Goal: Information Seeking & Learning: Check status

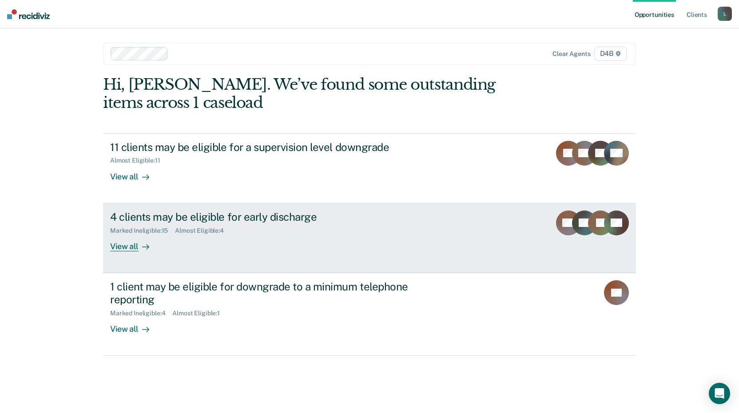
click at [212, 229] on div "Almost Eligible : 4" at bounding box center [203, 231] width 56 height 8
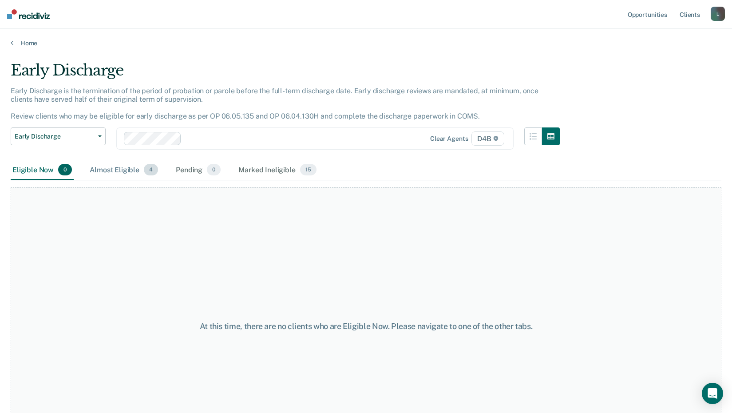
click at [115, 167] on div "Almost Eligible 4" at bounding box center [124, 170] width 72 height 20
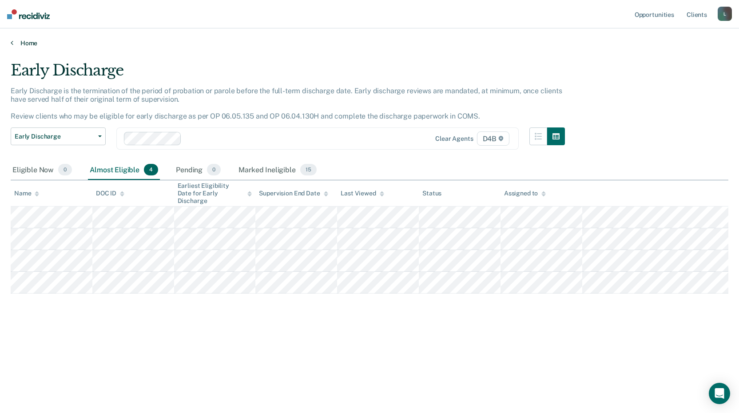
click at [22, 46] on link "Home" at bounding box center [369, 43] width 717 height 8
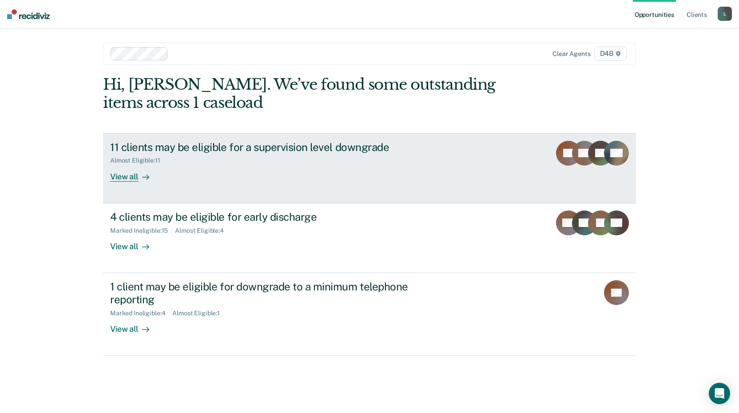
click at [124, 178] on div "View all" at bounding box center [135, 172] width 50 height 17
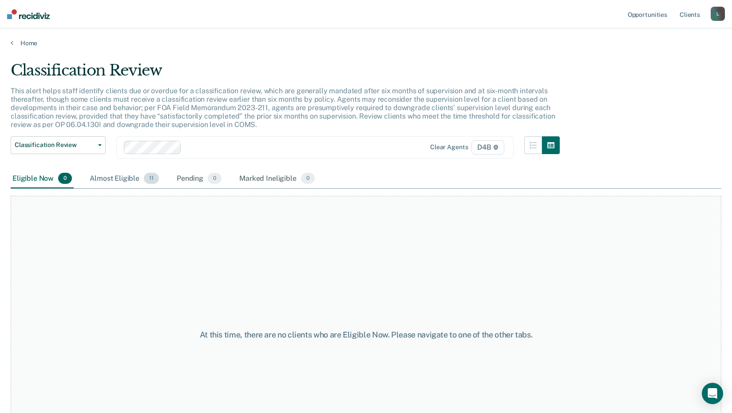
click at [121, 178] on div "Almost Eligible 11" at bounding box center [124, 179] width 73 height 20
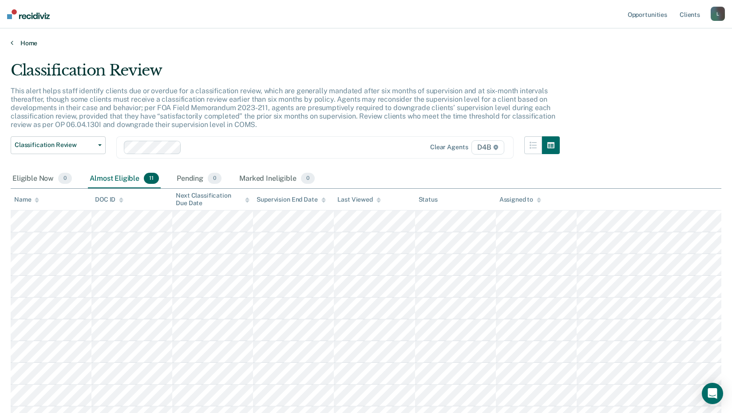
click at [14, 43] on link "Home" at bounding box center [366, 43] width 711 height 8
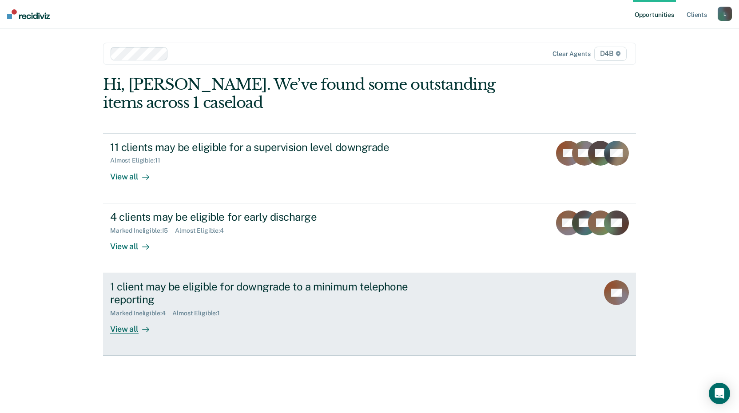
click at [128, 330] on div "View all" at bounding box center [135, 325] width 50 height 17
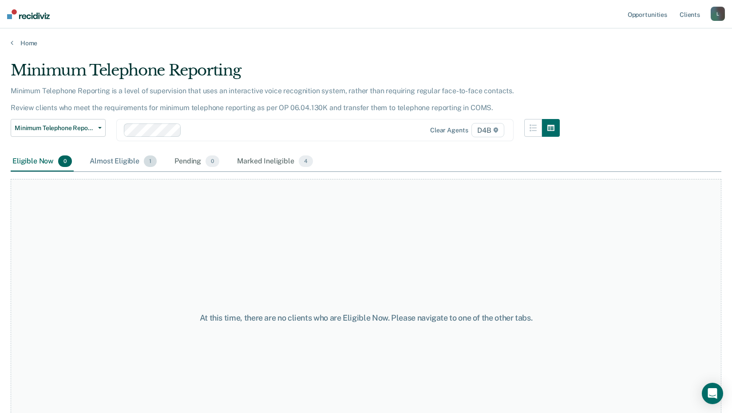
click at [107, 155] on div "Almost Eligible 1" at bounding box center [123, 162] width 71 height 20
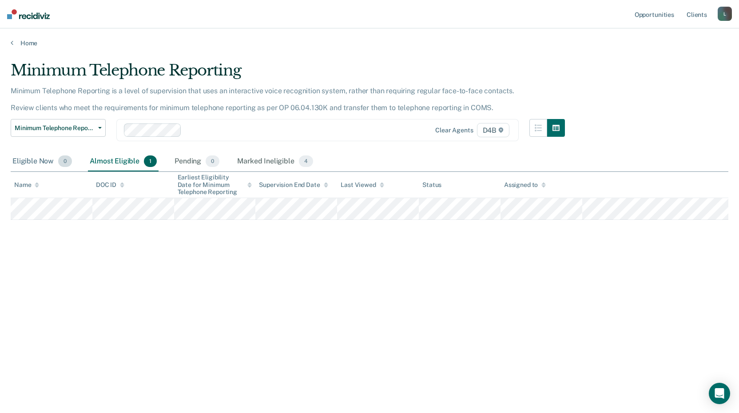
click at [28, 161] on div "Eligible Now 0" at bounding box center [42, 162] width 63 height 20
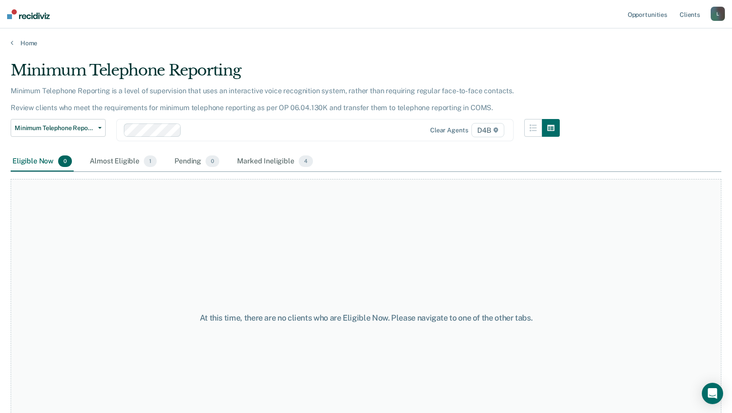
click at [10, 44] on div "Home" at bounding box center [366, 37] width 732 height 19
click at [16, 44] on link "Home" at bounding box center [366, 43] width 711 height 8
